Goal: Check status: Check status

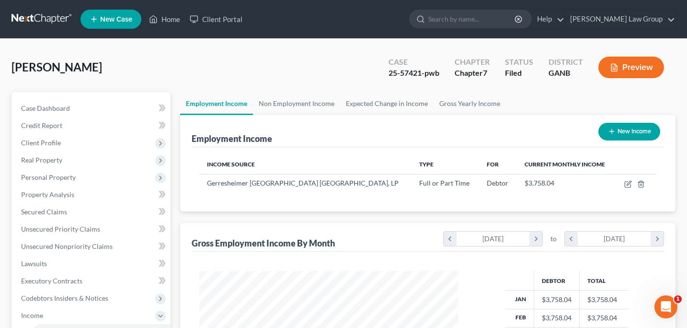
scroll to position [172, 278]
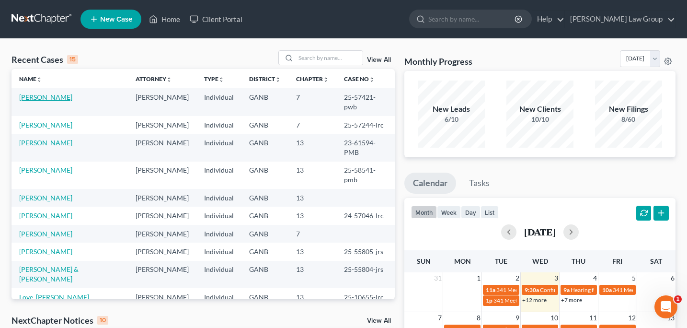
click at [60, 100] on link "[PERSON_NAME]" at bounding box center [45, 97] width 53 height 8
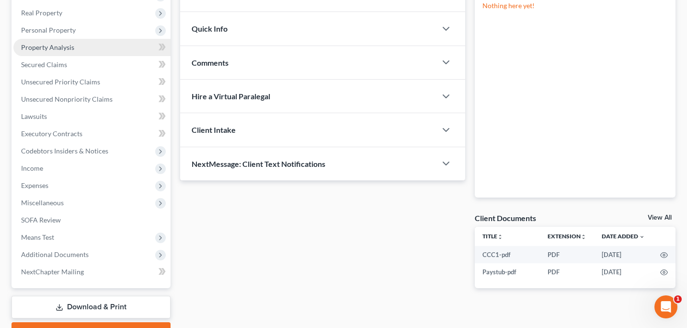
scroll to position [198, 0]
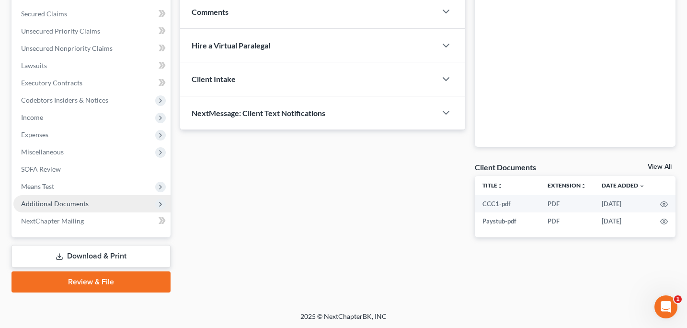
click at [53, 204] on span "Additional Documents" at bounding box center [55, 203] width 68 height 8
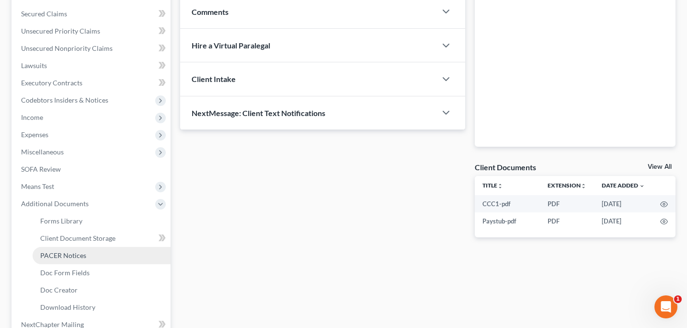
click at [61, 256] on span "PACER Notices" at bounding box center [63, 255] width 46 height 8
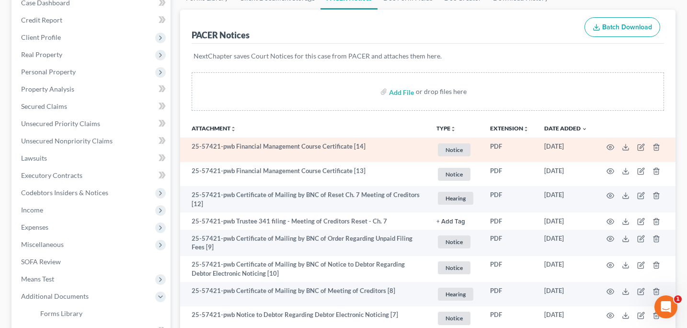
scroll to position [110, 0]
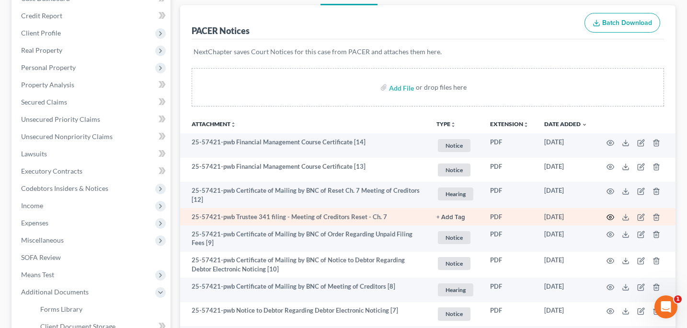
click at [608, 217] on icon "button" at bounding box center [611, 217] width 8 height 8
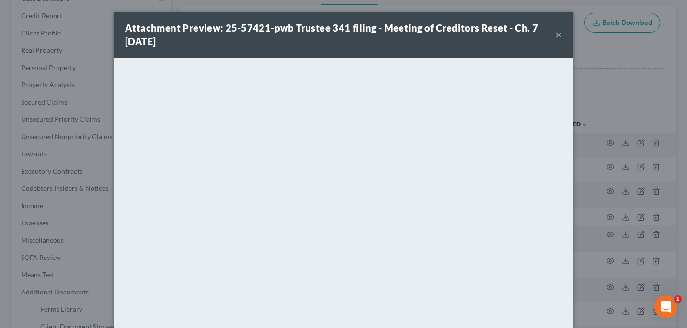
click at [558, 39] on button "×" at bounding box center [558, 35] width 7 height 12
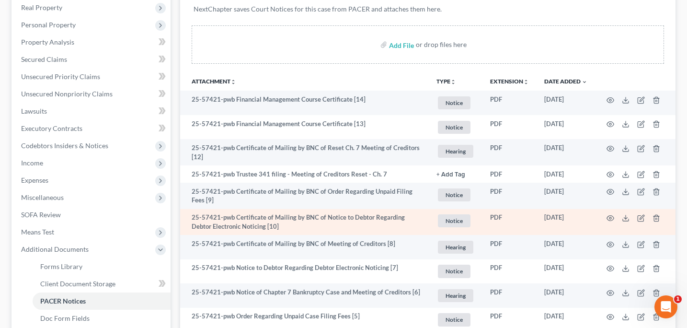
scroll to position [155, 0]
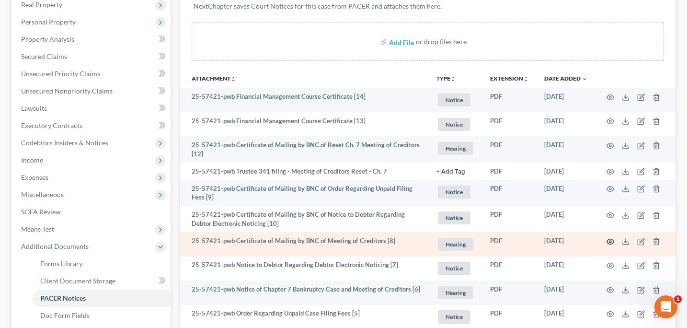
click at [610, 243] on icon "button" at bounding box center [610, 241] width 7 height 5
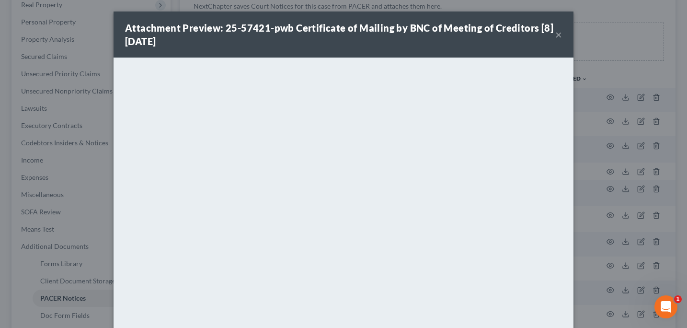
click at [555, 34] on button "×" at bounding box center [558, 35] width 7 height 12
